Goal: Task Accomplishment & Management: Complete application form

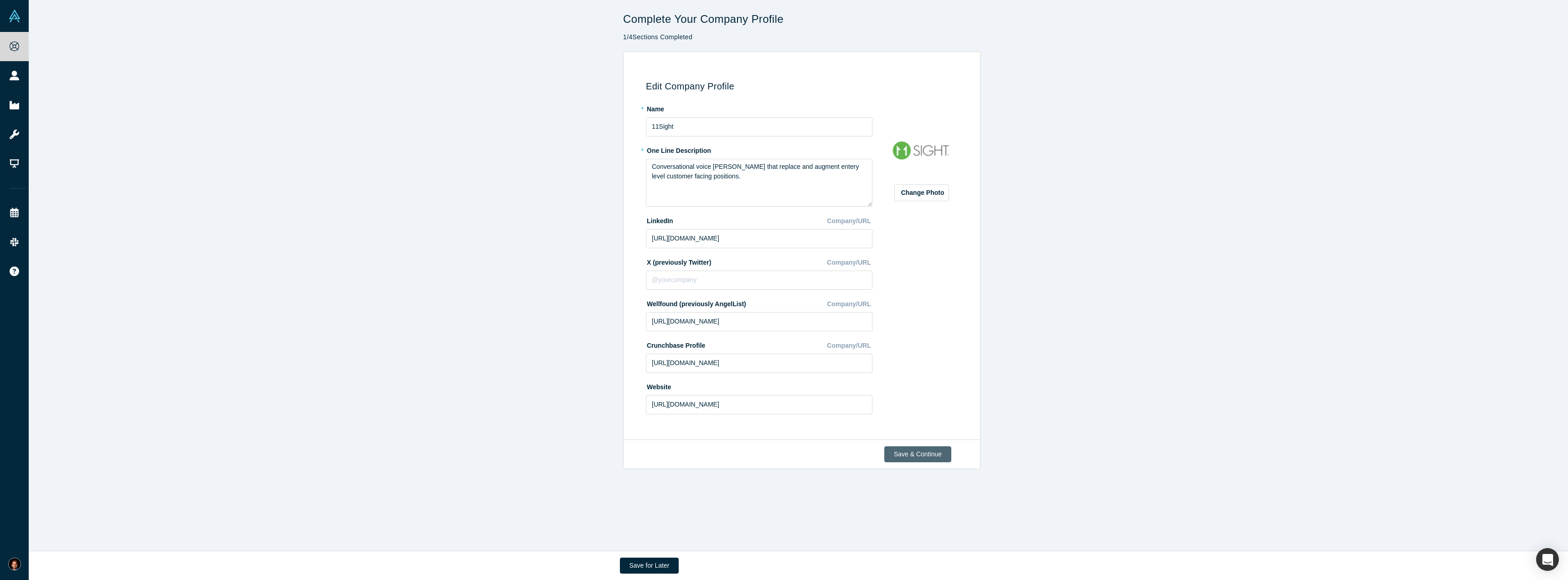
click at [918, 457] on button "Save & Continue" at bounding box center [918, 454] width 67 height 16
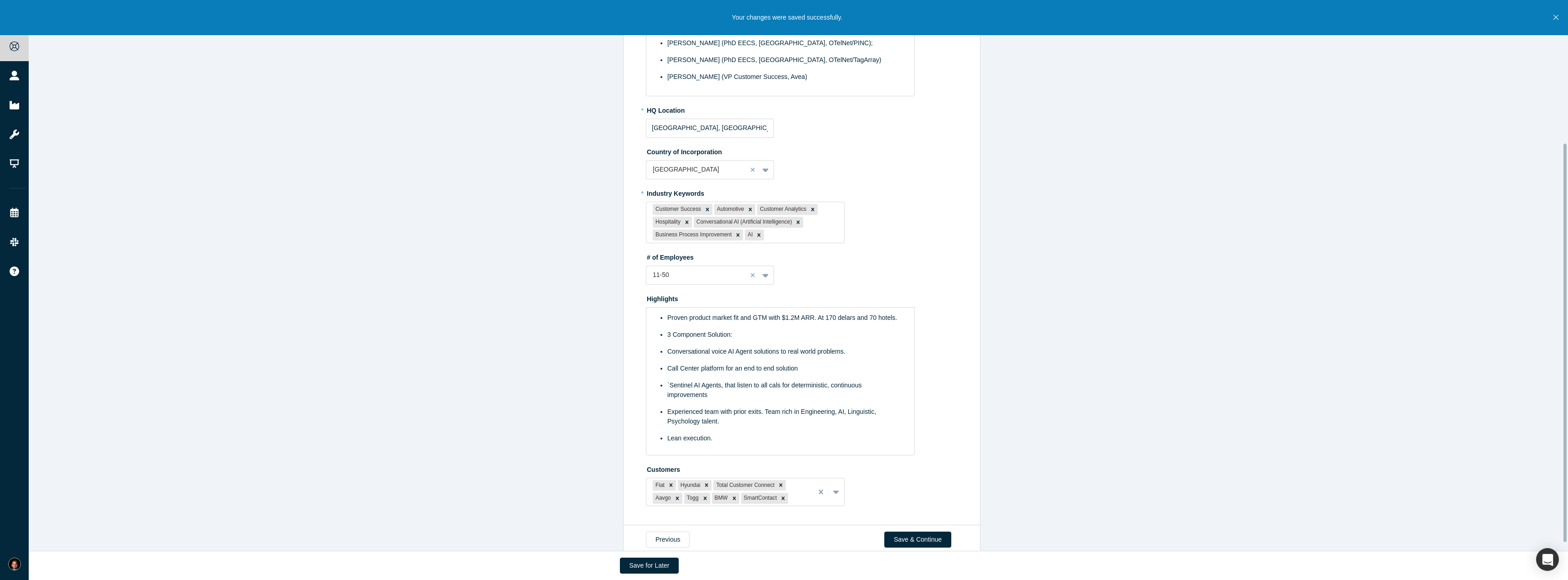
scroll to position [197, 0]
click at [926, 539] on button "Save & Continue" at bounding box center [918, 534] width 67 height 16
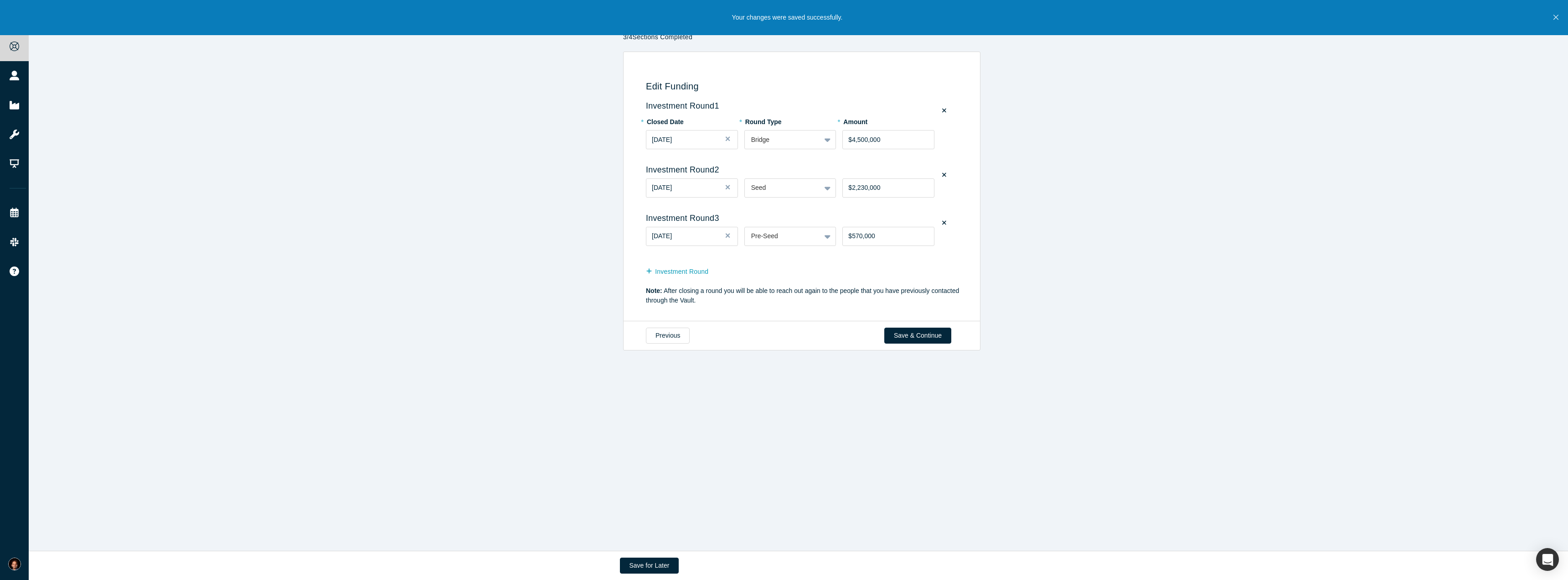
scroll to position [0, 0]
click at [920, 338] on button "Save & Continue" at bounding box center [918, 336] width 67 height 16
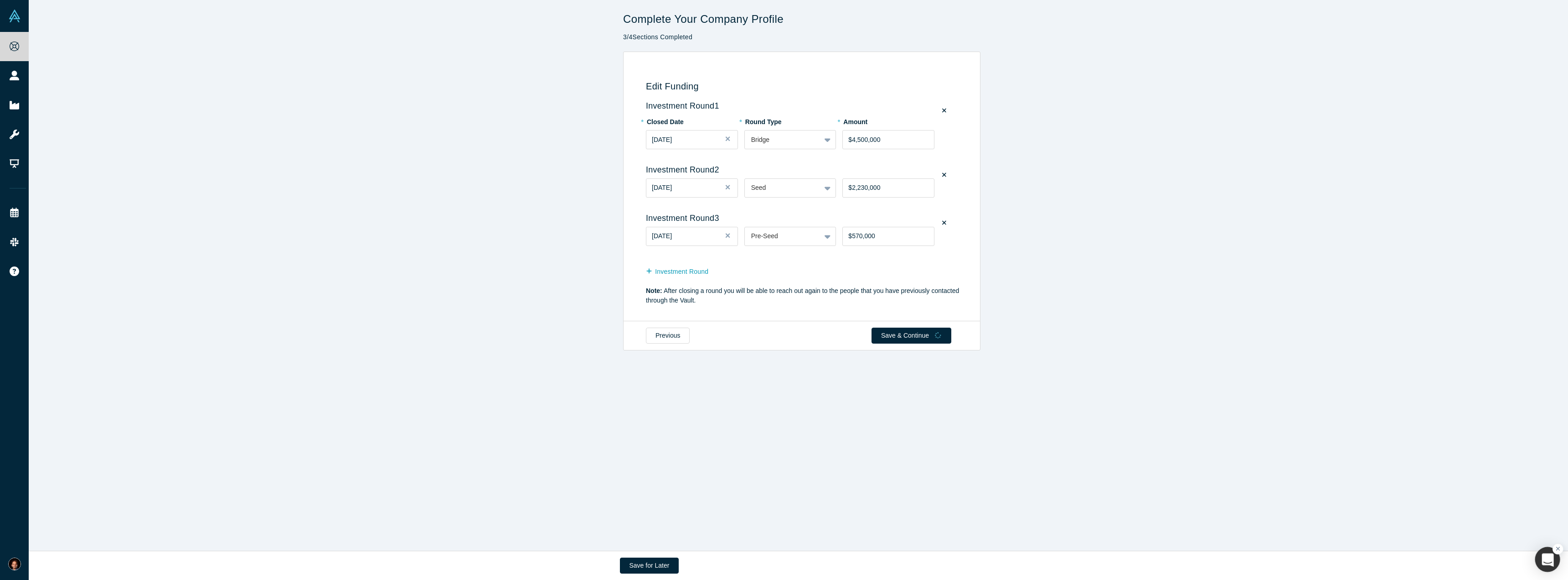
click at [1549, 551] on div "button" at bounding box center [1547, 559] width 25 height 25
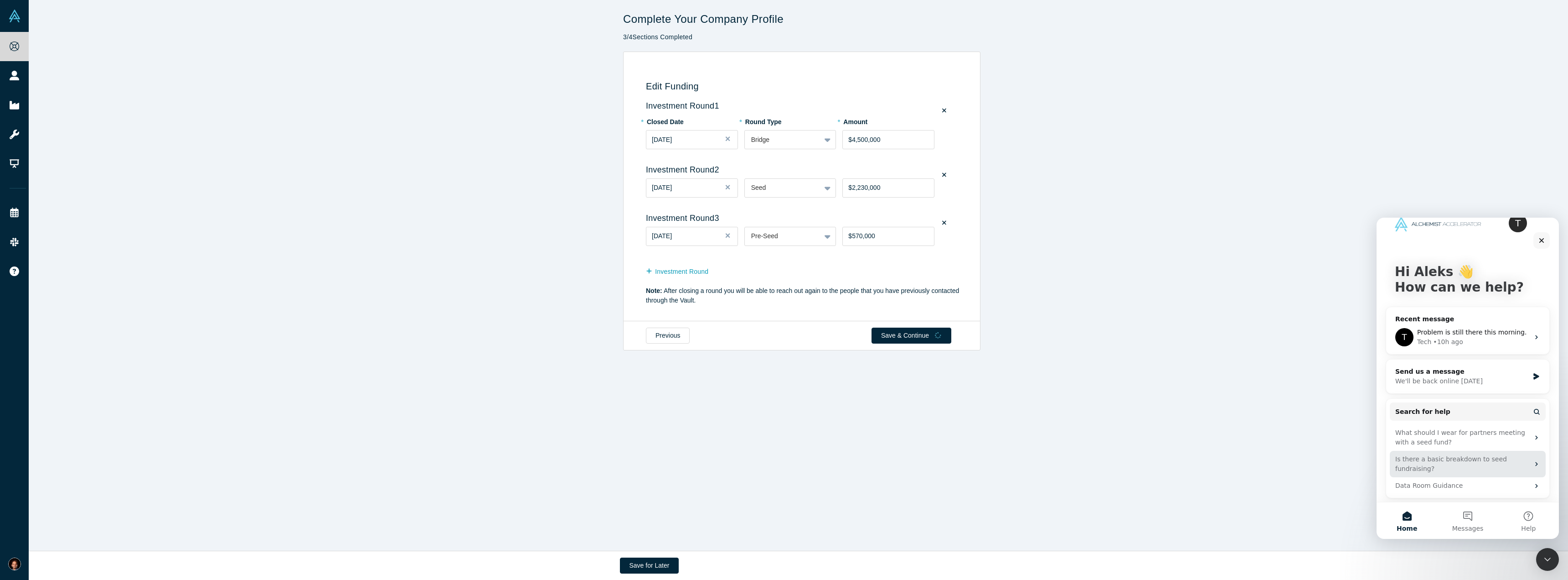
scroll to position [19, 0]
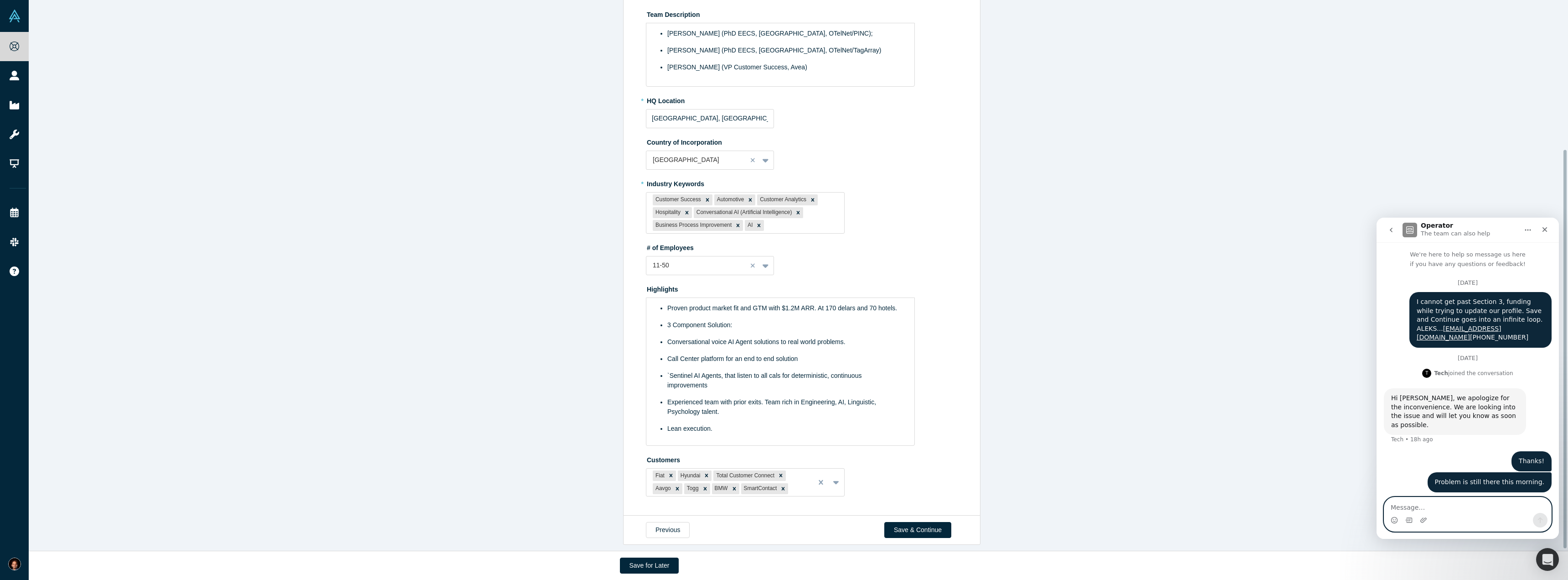
scroll to position [209, 0]
click at [919, 522] on button "Save & Continue" at bounding box center [918, 530] width 67 height 16
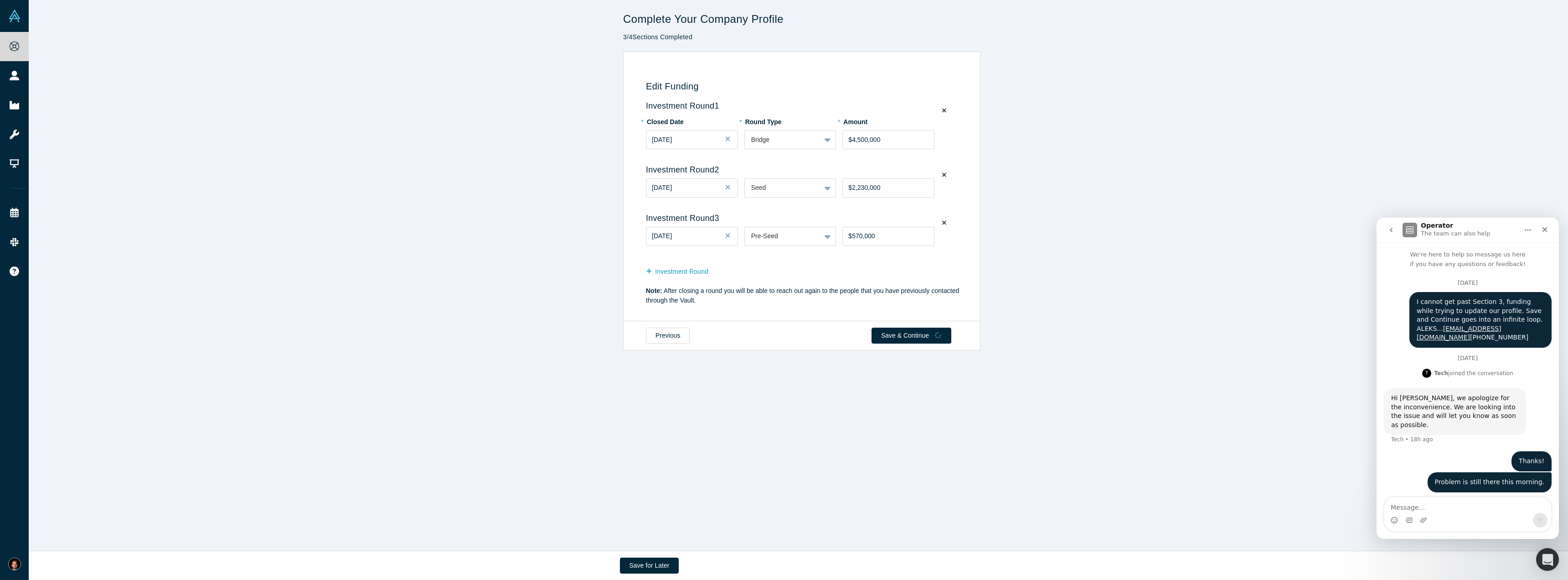
scroll to position [0, 0]
click at [662, 563] on button "Save for Later" at bounding box center [649, 565] width 59 height 16
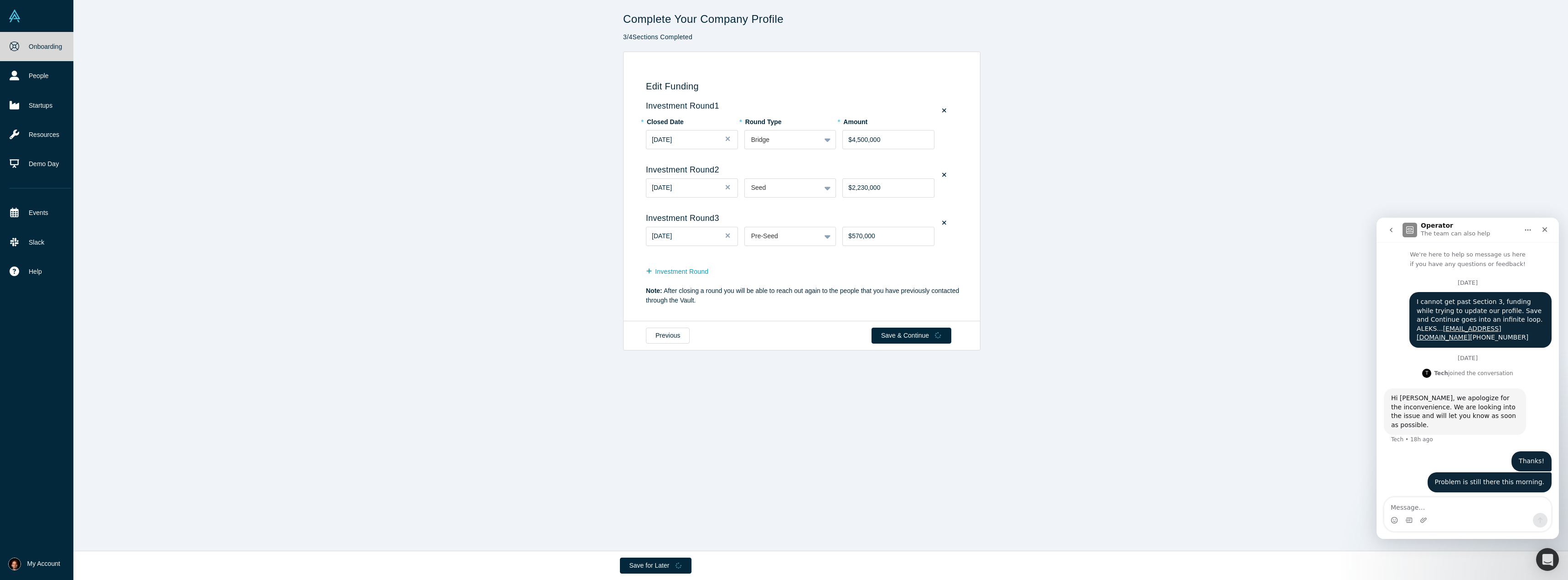
click at [55, 46] on link "Onboarding" at bounding box center [40, 46] width 81 height 29
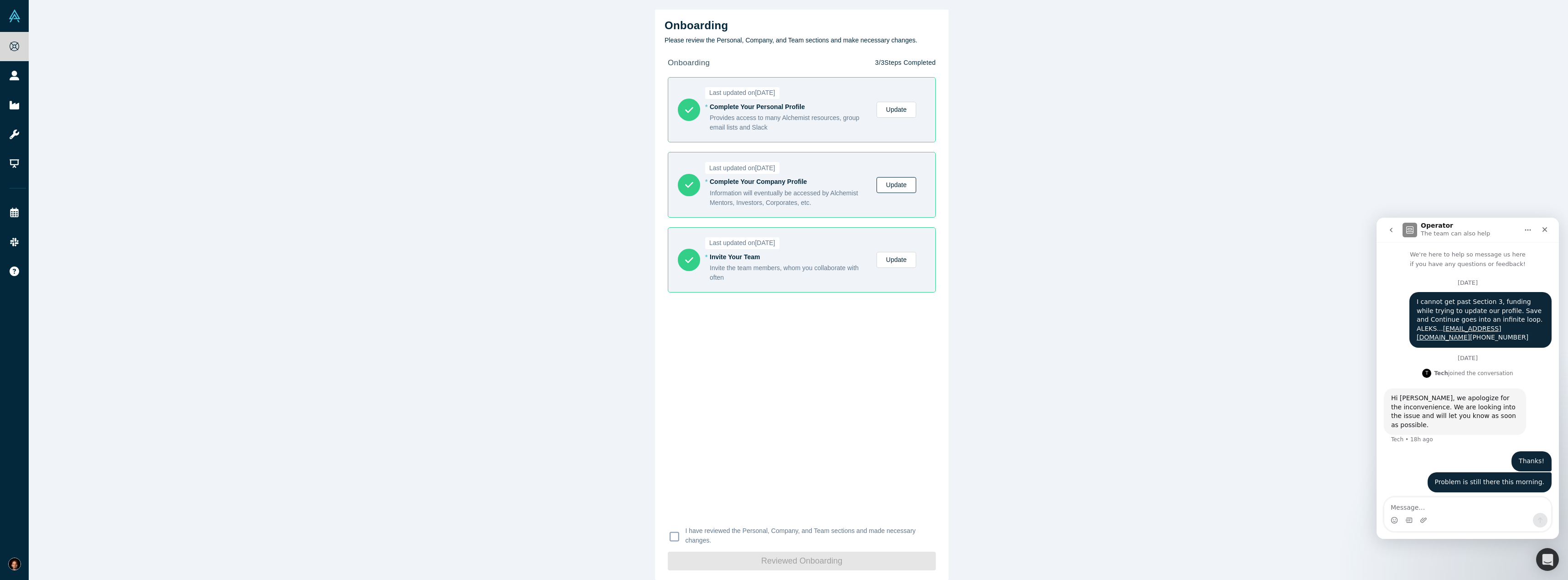
click at [889, 190] on link "Update" at bounding box center [896, 185] width 40 height 16
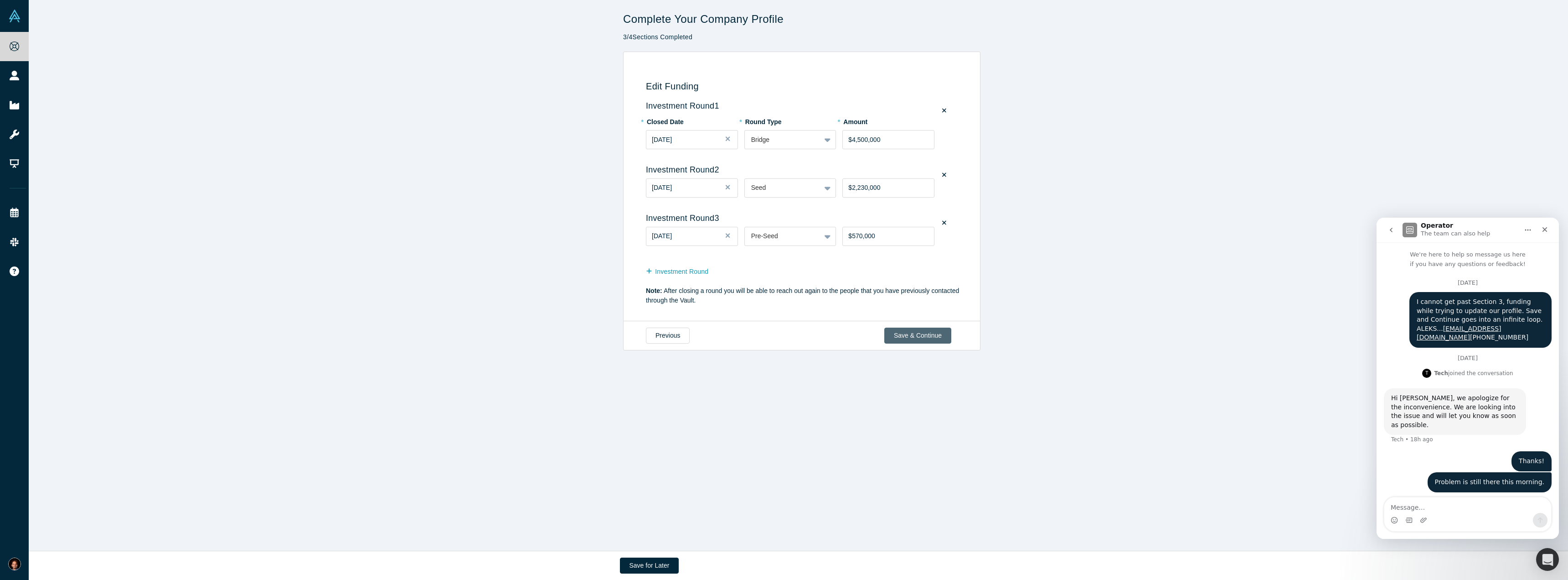
click at [928, 335] on button "Save & Continue" at bounding box center [918, 336] width 67 height 16
click at [1439, 507] on textarea "Message…" at bounding box center [1468, 505] width 167 height 15
type textarea "Problem still here"
